Goal: Task Accomplishment & Management: Manage account settings

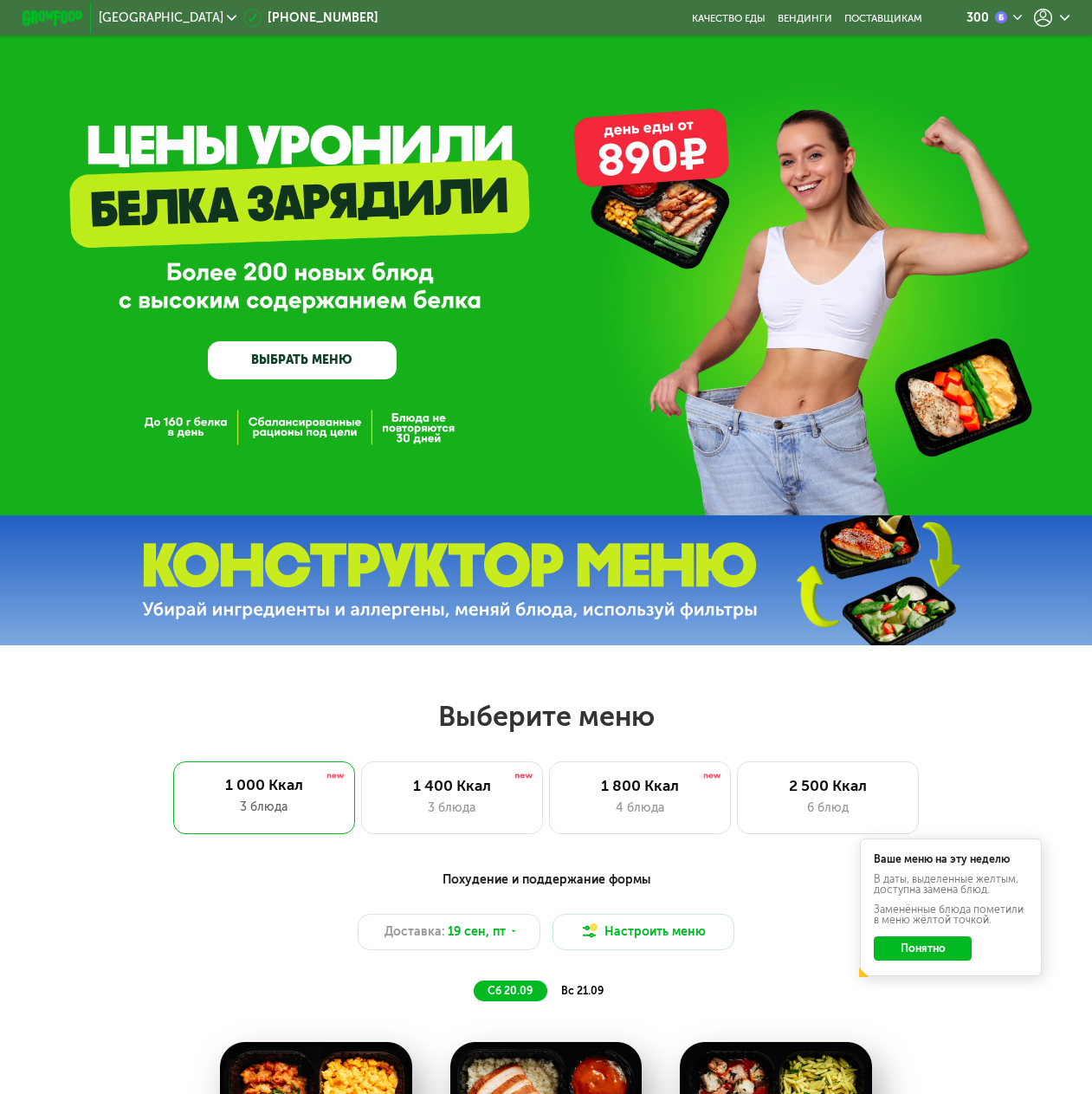
click at [1045, 13] on icon at bounding box center [1043, 17] width 18 height 18
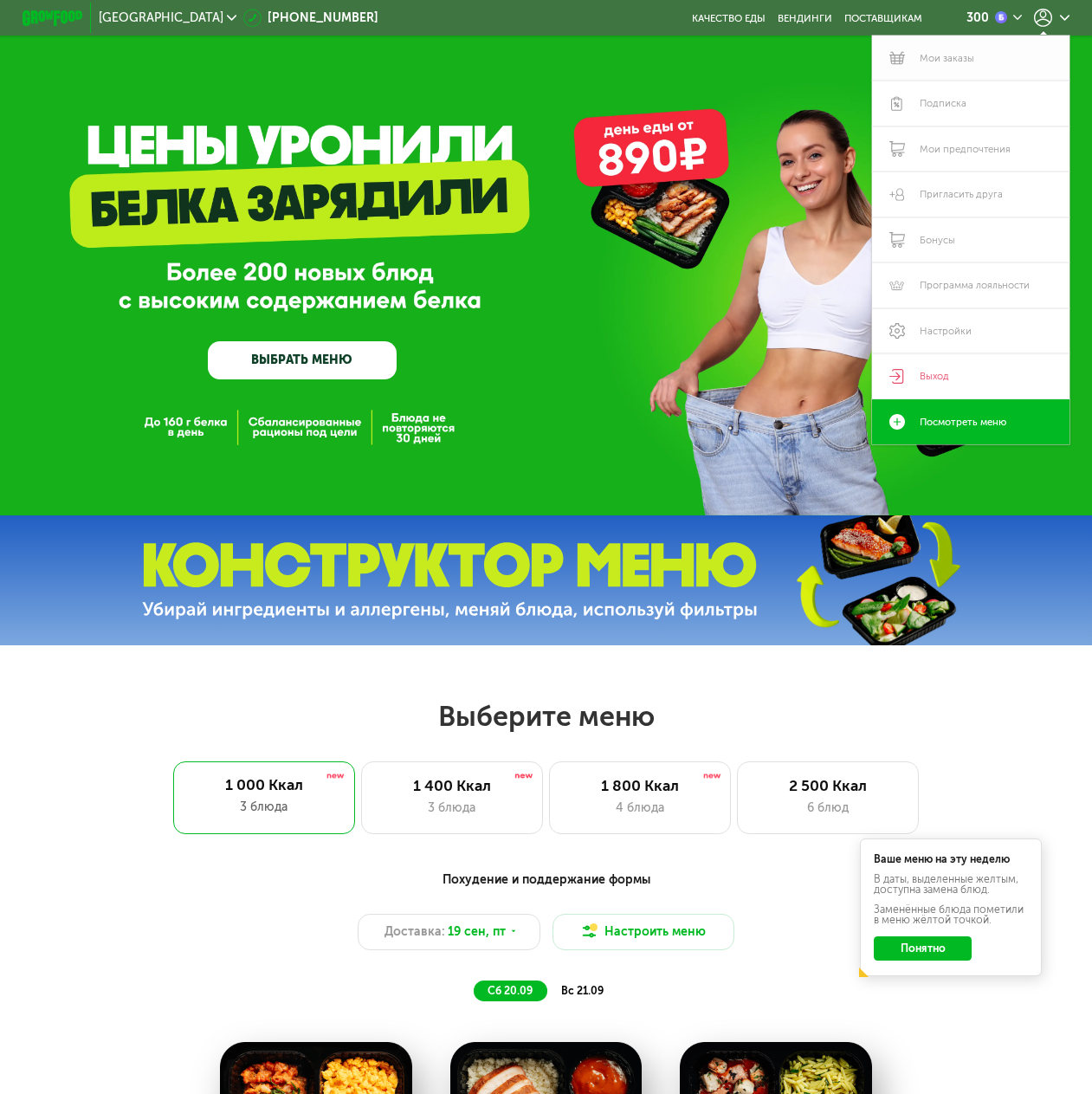
click at [946, 58] on link "Мои заказы" at bounding box center [970, 58] width 197 height 46
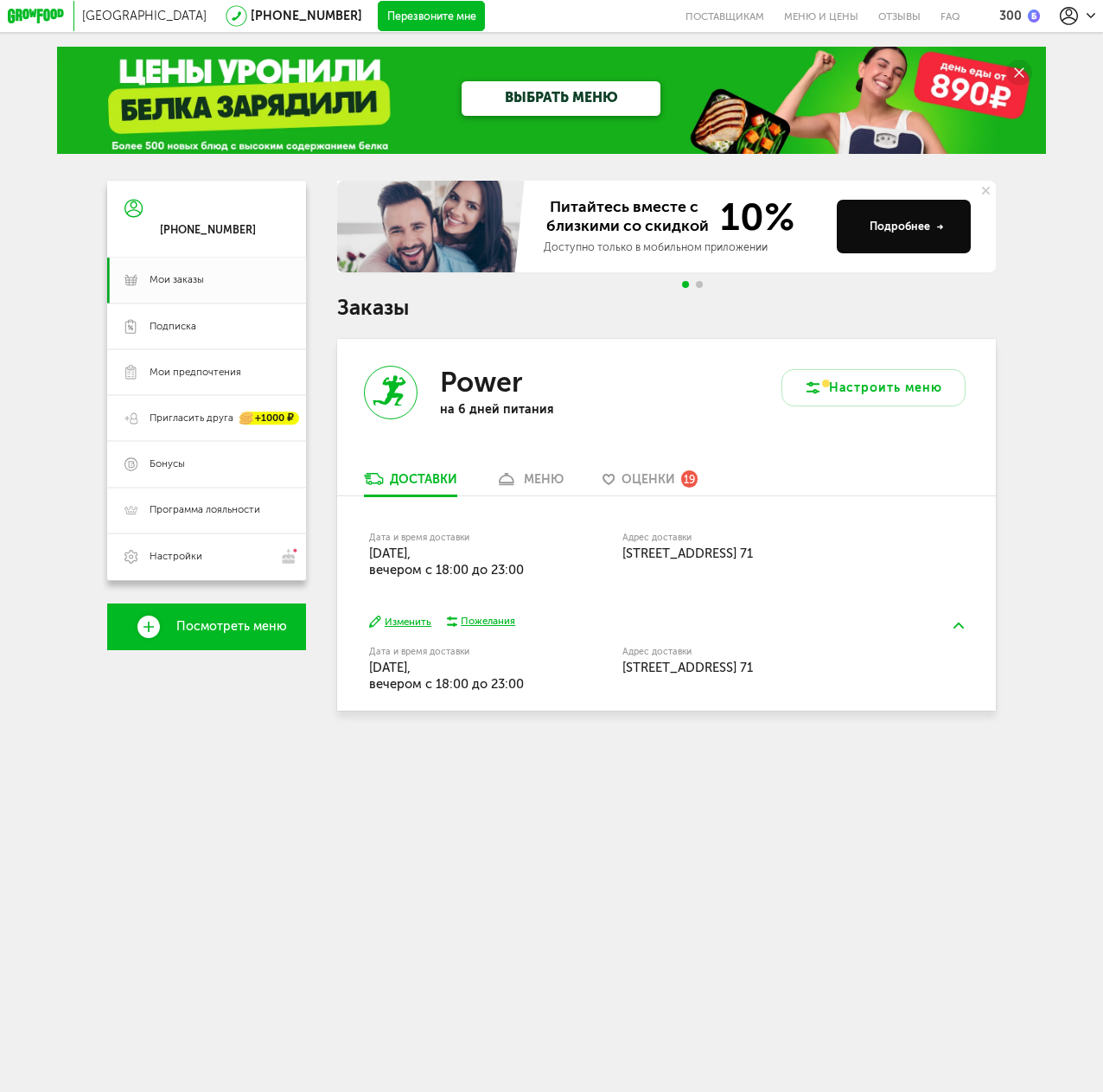
click at [519, 483] on link "меню" at bounding box center [529, 483] width 84 height 25
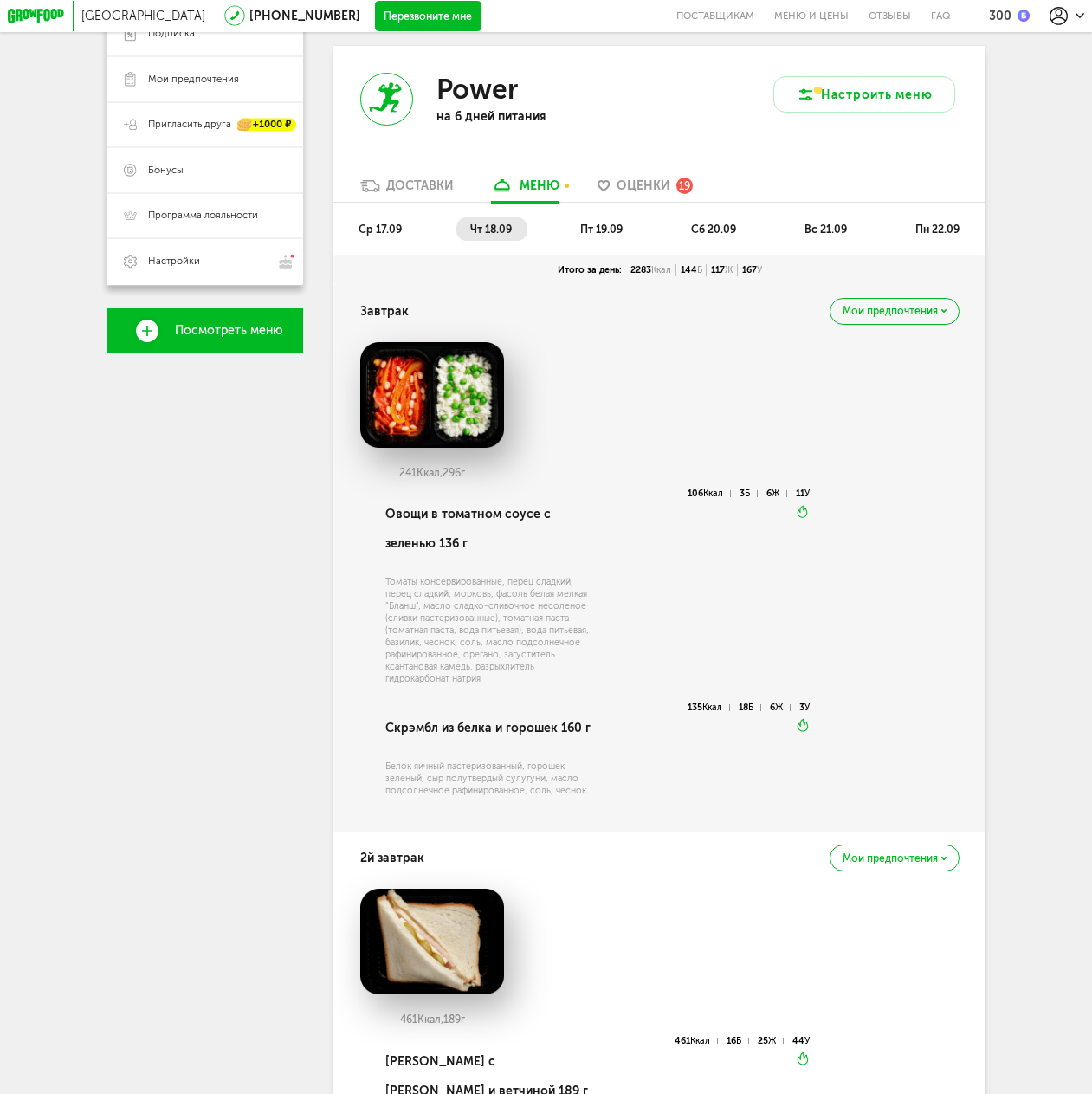
scroll to position [296, 0]
